Goal: Find specific page/section: Find specific page/section

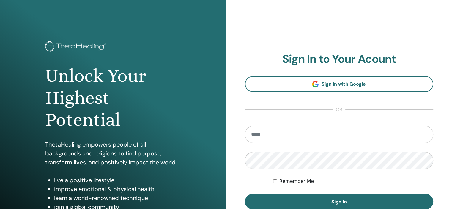
click at [263, 135] on input "email" at bounding box center [339, 134] width 189 height 17
type input "**********"
click at [245, 194] on button "Sign In" at bounding box center [339, 201] width 189 height 15
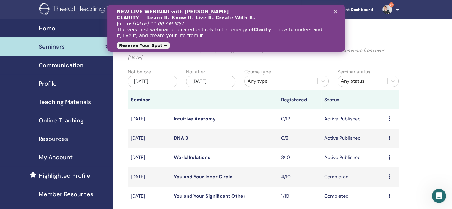
click at [64, 120] on span "Online Teaching" at bounding box center [61, 120] width 45 height 9
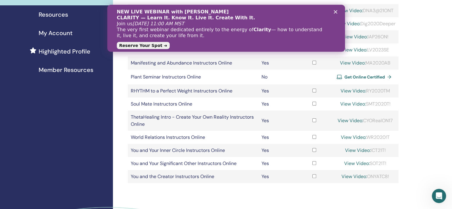
scroll to position [125, 0]
click at [172, 137] on td "World Relations Instructors Online" at bounding box center [193, 136] width 131 height 13
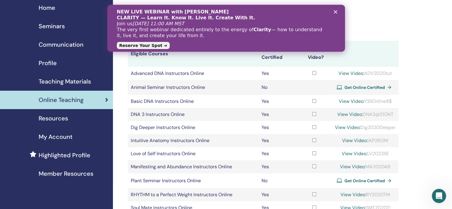
scroll to position [17, 0]
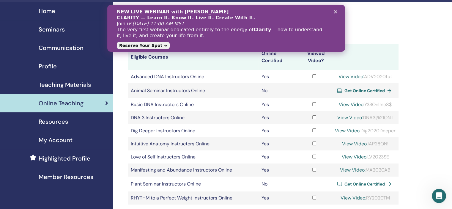
click at [79, 85] on span "Teaching Materials" at bounding box center [65, 84] width 52 height 9
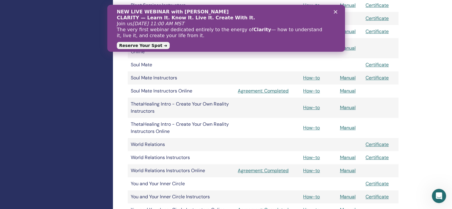
scroll to position [528, 0]
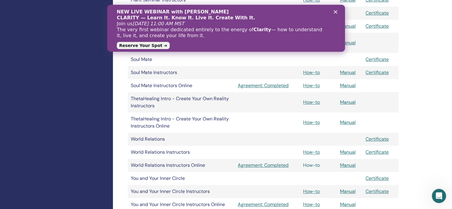
click at [314, 166] on link "How-to" at bounding box center [311, 165] width 17 height 6
